Goal: Task Accomplishment & Management: Use online tool/utility

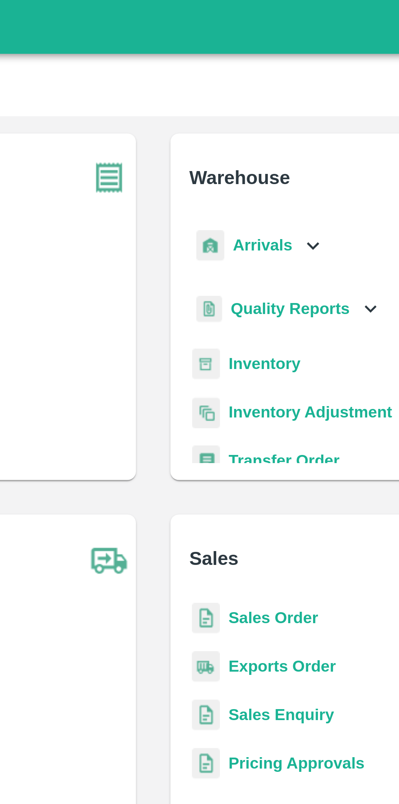
click at [255, 92] on icon at bounding box center [259, 92] width 9 height 9
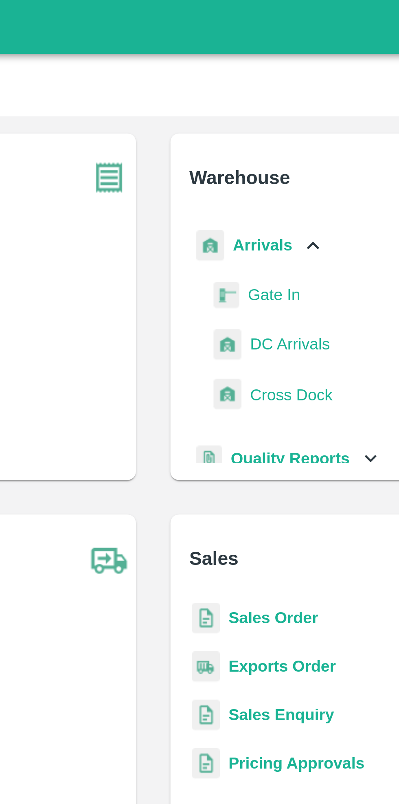
click at [253, 131] on span "DC Arrivals" at bounding box center [251, 130] width 30 height 9
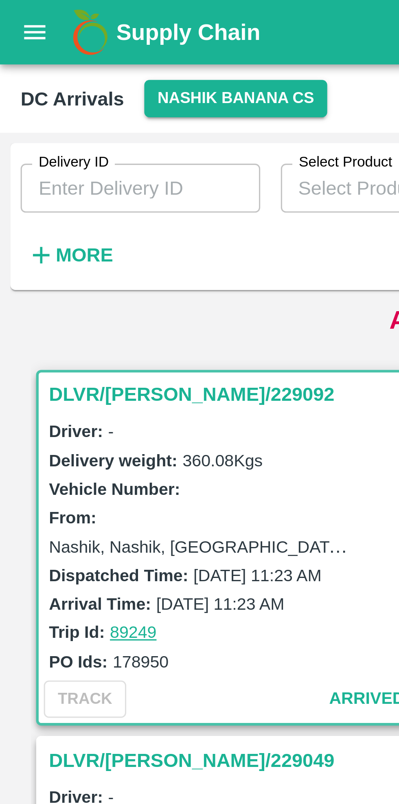
click at [25, 83] on strong "More" at bounding box center [27, 80] width 18 height 7
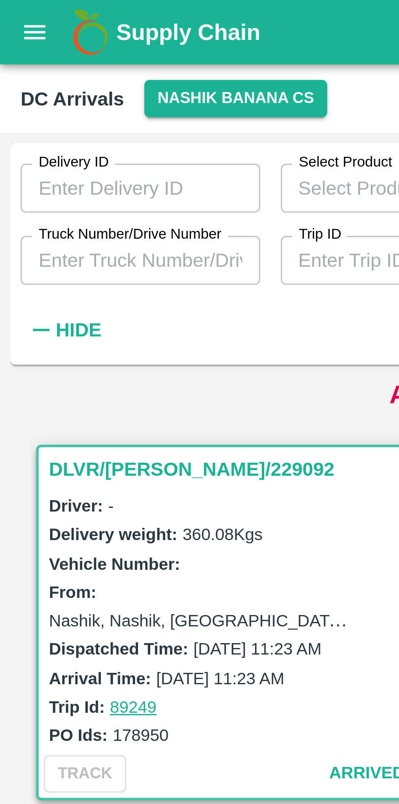
click at [59, 83] on input "Truck Number/Drive Number" at bounding box center [45, 82] width 76 height 15
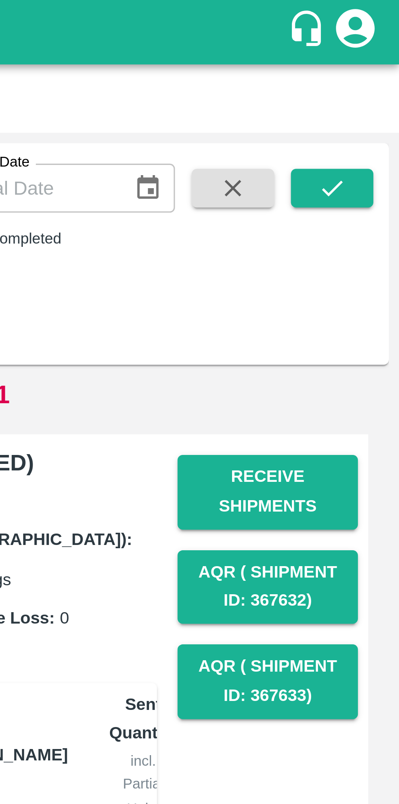
type input "0105"
click at [378, 59] on icon "submit" at bounding box center [377, 59] width 9 height 9
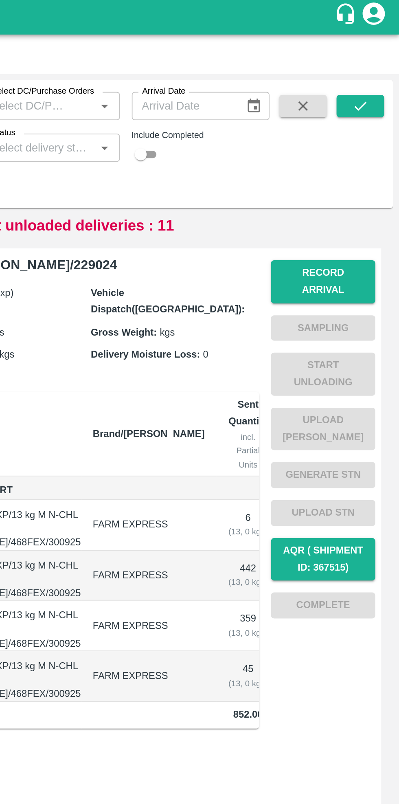
click at [360, 150] on button "Record Arrival" at bounding box center [357, 156] width 57 height 24
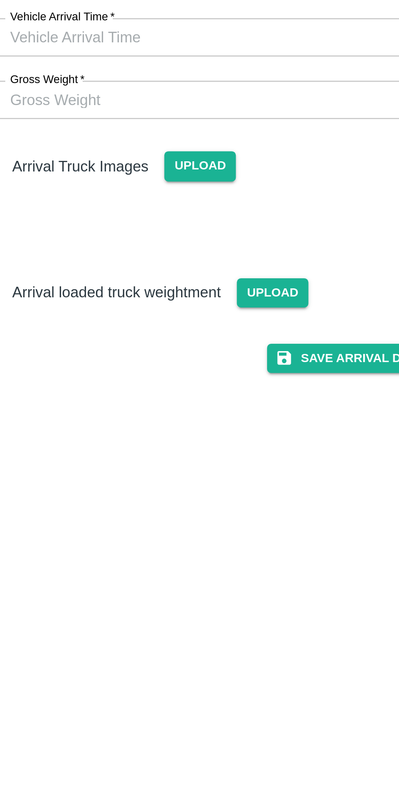
click at [214, 92] on input "Vehicle Arrival Time   *" at bounding box center [196, 94] width 179 height 15
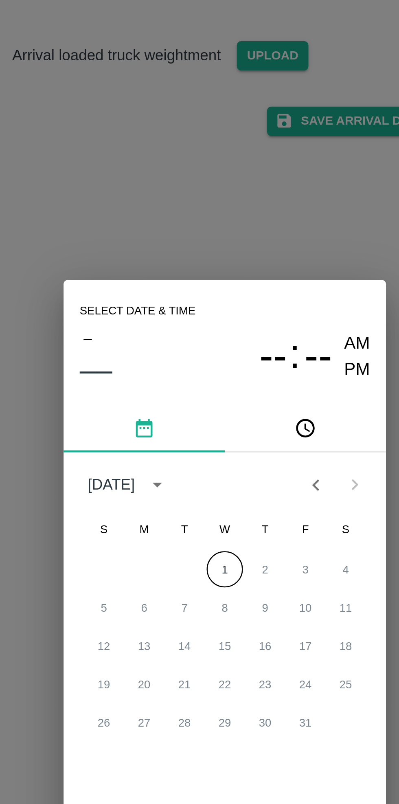
click at [200, 407] on button "1" at bounding box center [199, 405] width 15 height 15
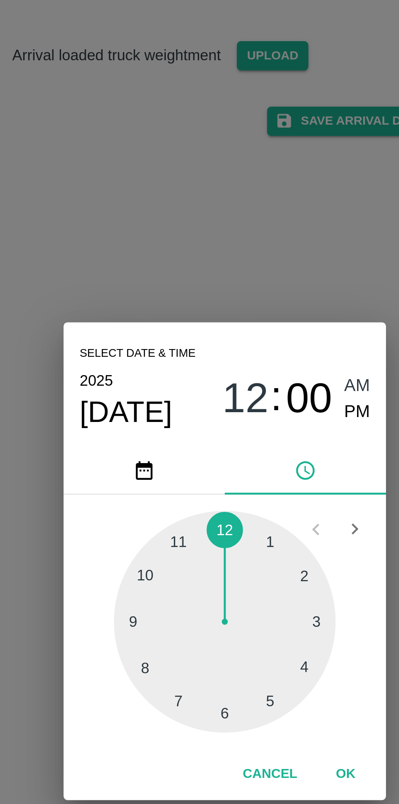
click at [201, 391] on div at bounding box center [200, 427] width 90 height 90
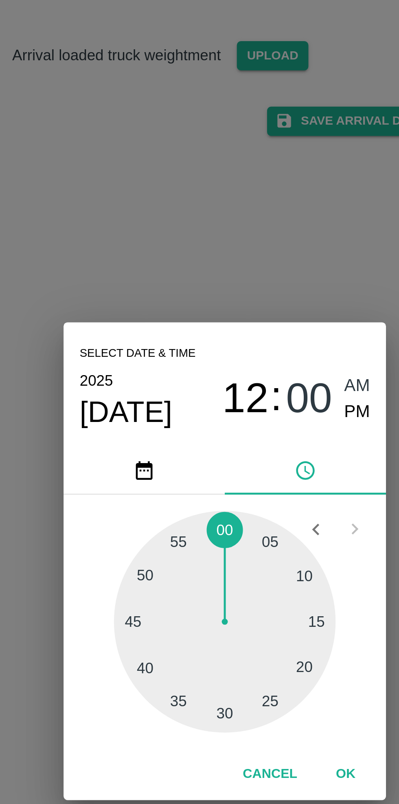
click at [198, 465] on div at bounding box center [200, 427] width 90 height 90
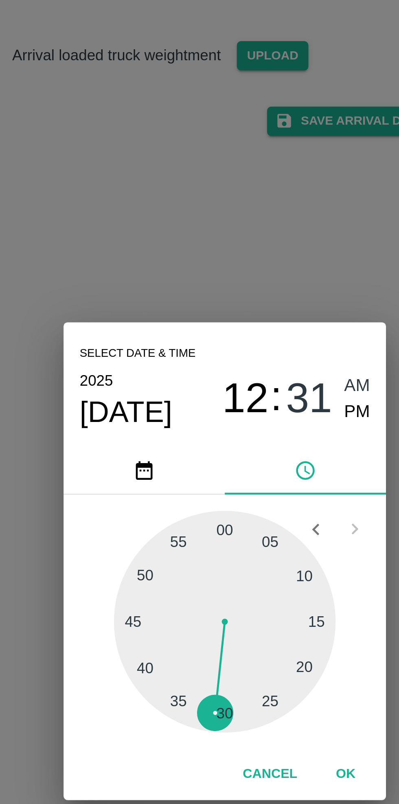
click at [254, 341] on span "PM" at bounding box center [253, 341] width 11 height 11
type input "[DATE] 12:31 PM"
click at [248, 491] on button "OK" at bounding box center [248, 488] width 26 height 14
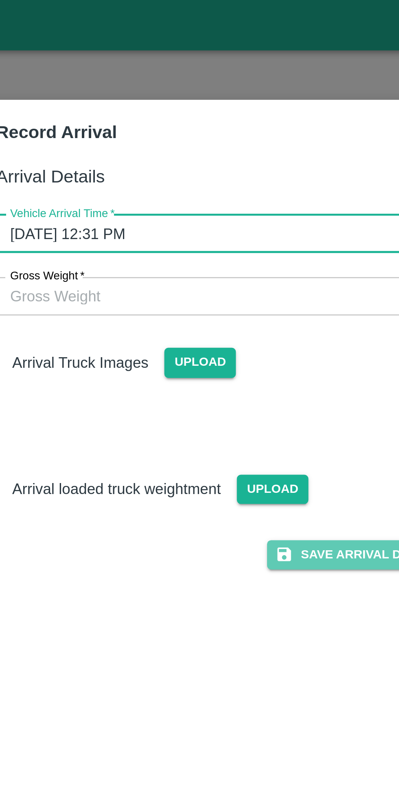
click at [251, 221] on button "Save Arrival Details" at bounding box center [254, 224] width 75 height 12
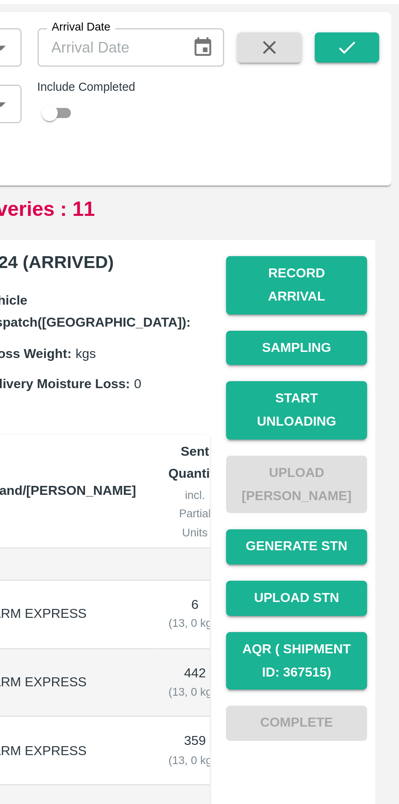
click at [357, 195] on button "Start Unloading" at bounding box center [357, 206] width 57 height 24
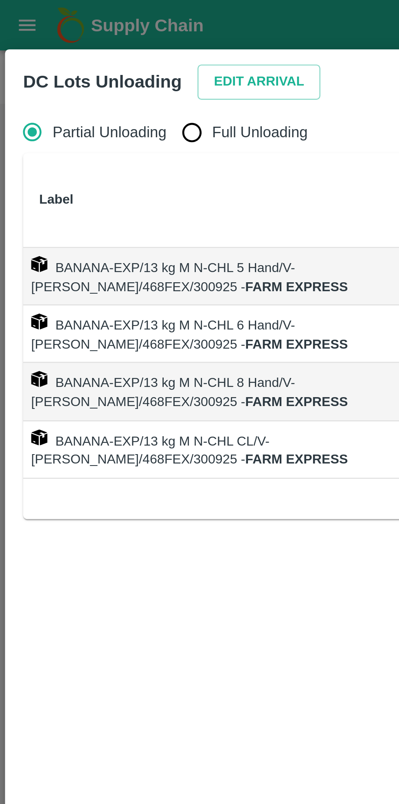
click at [99, 32] on button "Edit Arrival" at bounding box center [105, 33] width 50 height 14
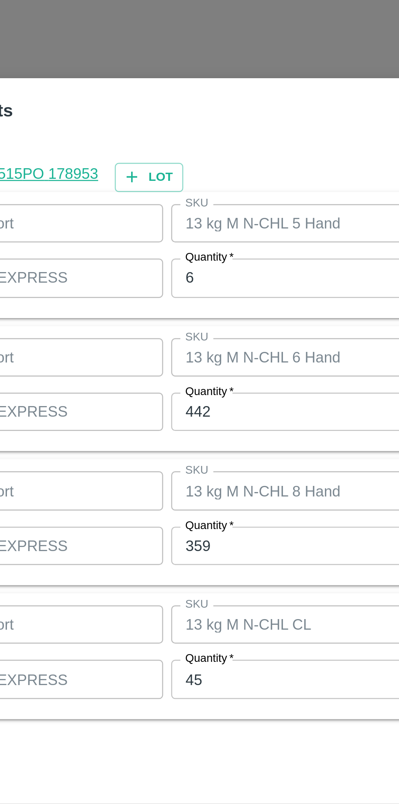
click at [157, 336] on input "6" at bounding box center [185, 335] width 106 height 15
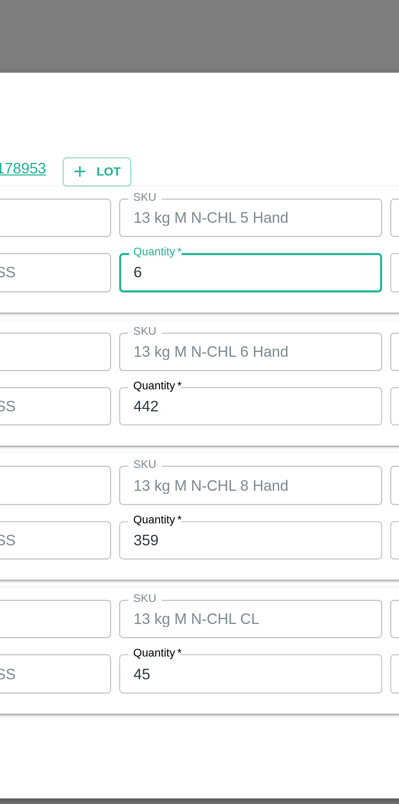
click at [163, 336] on input "6" at bounding box center [185, 335] width 106 height 15
type input "8"
click at [165, 389] on input "442" at bounding box center [185, 389] width 106 height 15
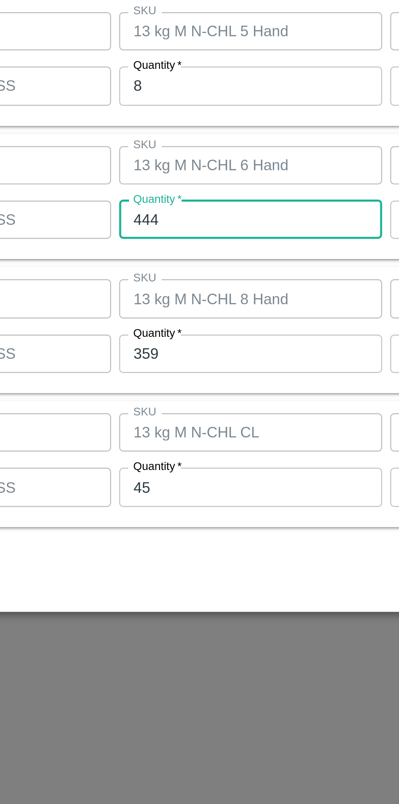
type input "444"
click at [165, 444] on input "359" at bounding box center [185, 444] width 106 height 15
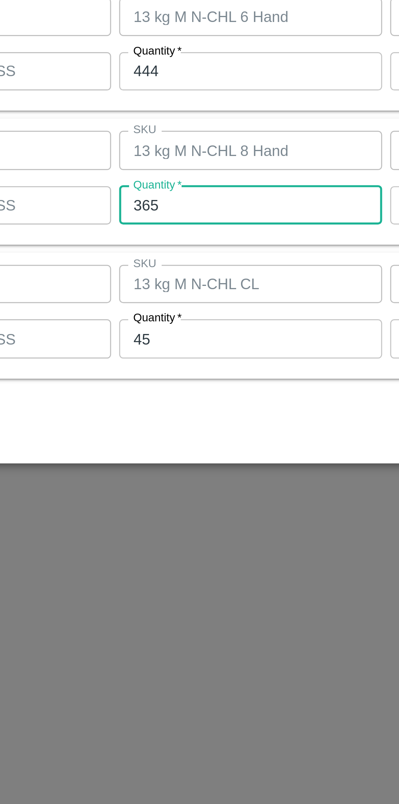
type input "365"
click at [169, 499] on input "45" at bounding box center [185, 497] width 106 height 15
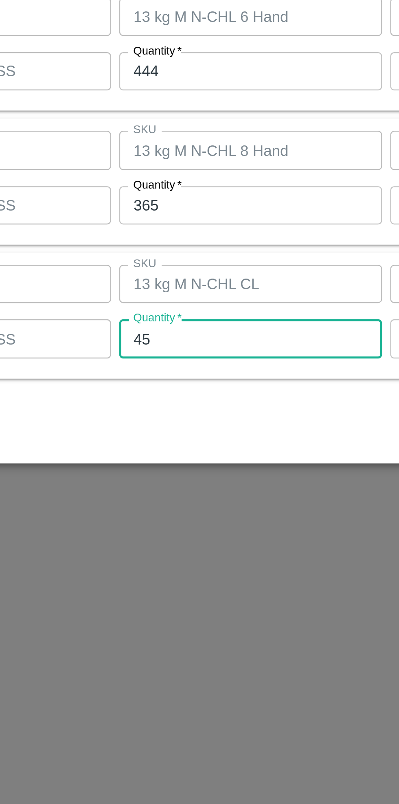
type input "4"
type input "35"
click at [193, 537] on div "Cancel Save" at bounding box center [199, 533] width 371 height 24
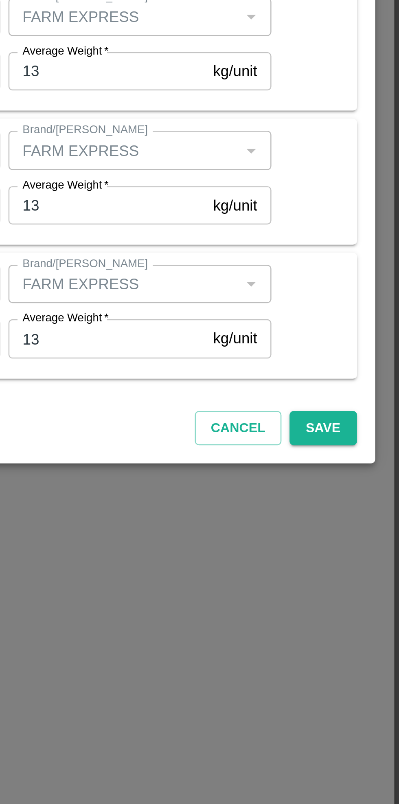
click at [370, 536] on button "Save" at bounding box center [368, 534] width 27 height 14
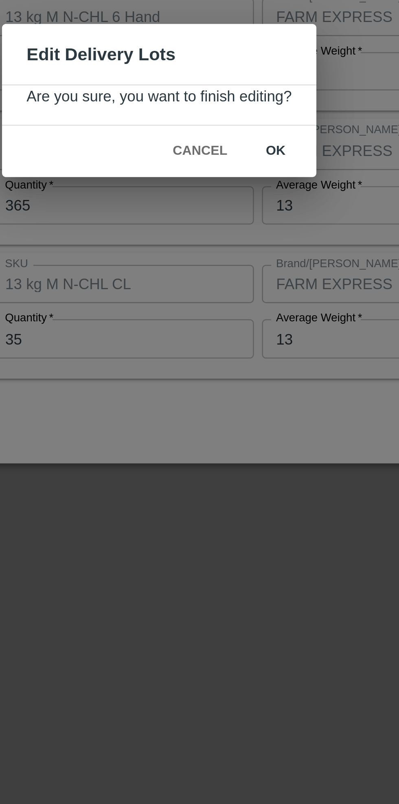
click at [246, 421] on button "ok" at bounding box center [247, 422] width 26 height 14
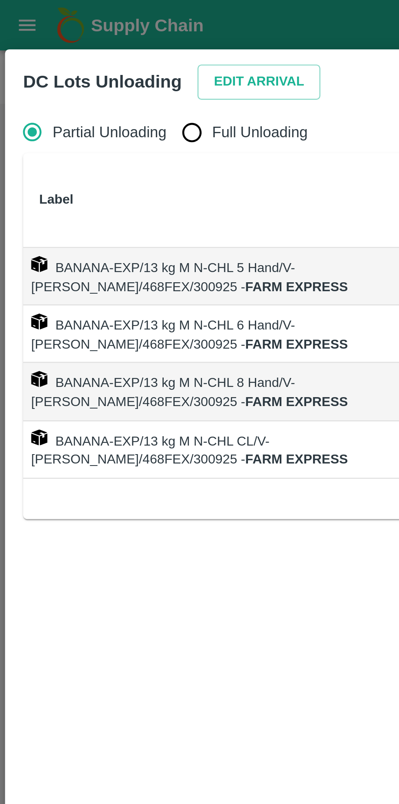
click at [81, 54] on input "Full Unloading" at bounding box center [77, 53] width 16 height 16
radio input "true"
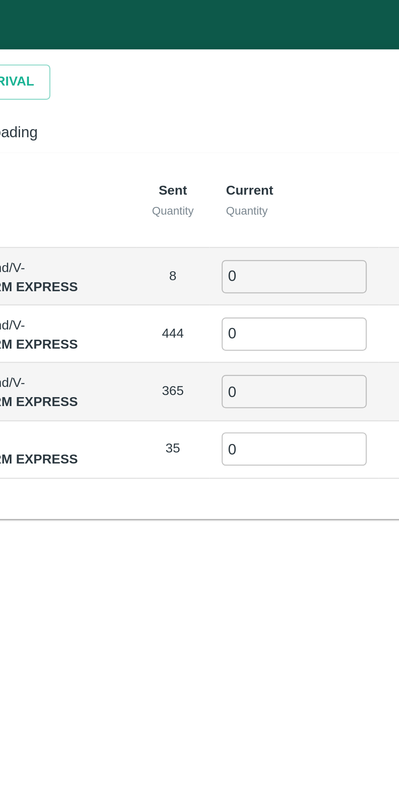
click at [215, 109] on input "0" at bounding box center [228, 111] width 59 height 13
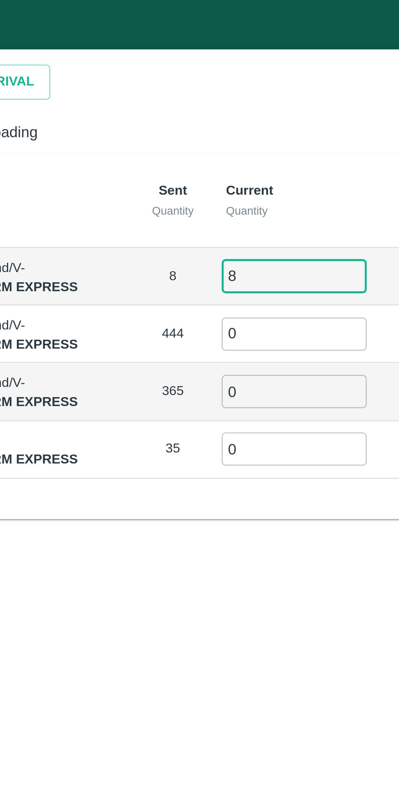
type input "8"
click at [215, 134] on input "0" at bounding box center [228, 134] width 59 height 13
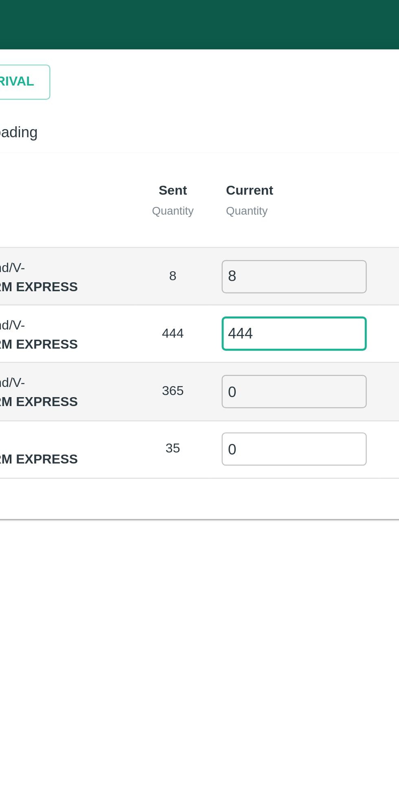
type input "444"
click at [215, 156] on input "0" at bounding box center [228, 158] width 59 height 13
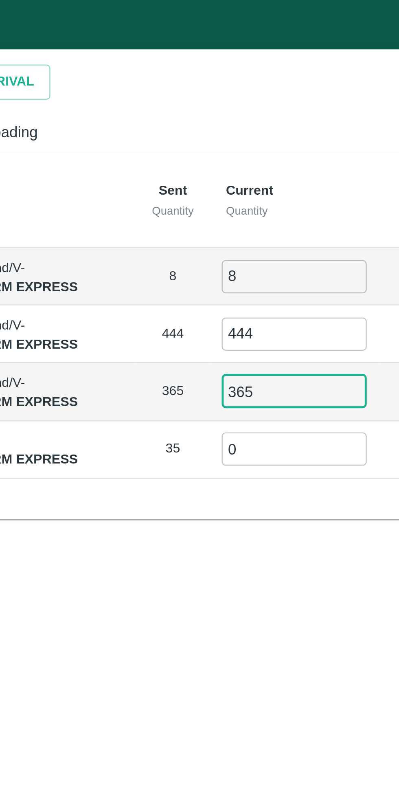
type input "365"
click at [215, 178] on input "0" at bounding box center [228, 181] width 59 height 13
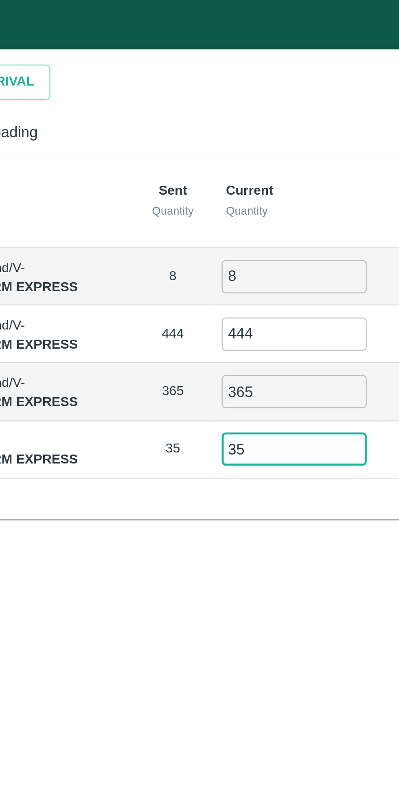
type input "35"
click at [142, 192] on div "Label Sent Quantity Current Quantity Has Partial Lot has Partial Package? Full …" at bounding box center [199, 136] width 380 height 148
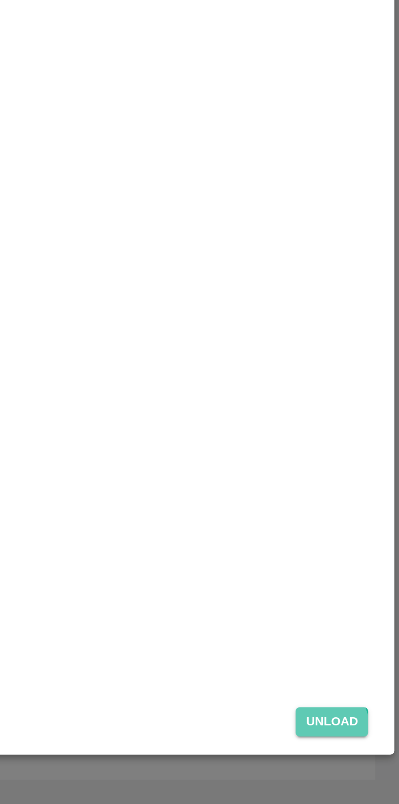
click at [372, 747] on button "Unload" at bounding box center [371, 771] width 29 height 12
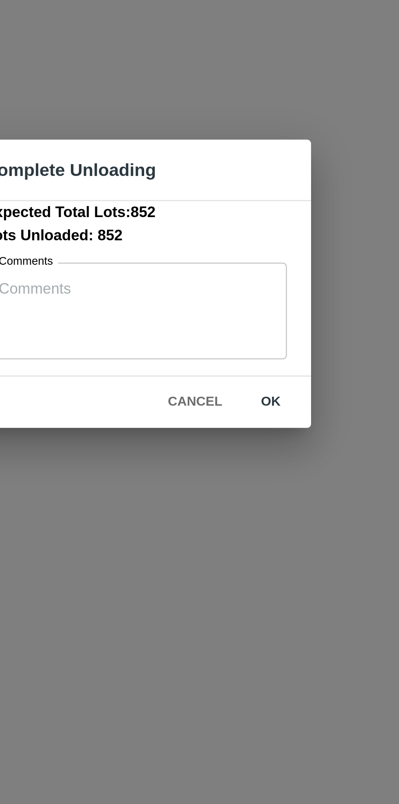
click at [256, 448] on button "ok" at bounding box center [254, 450] width 26 height 14
